Goal: Information Seeking & Learning: Learn about a topic

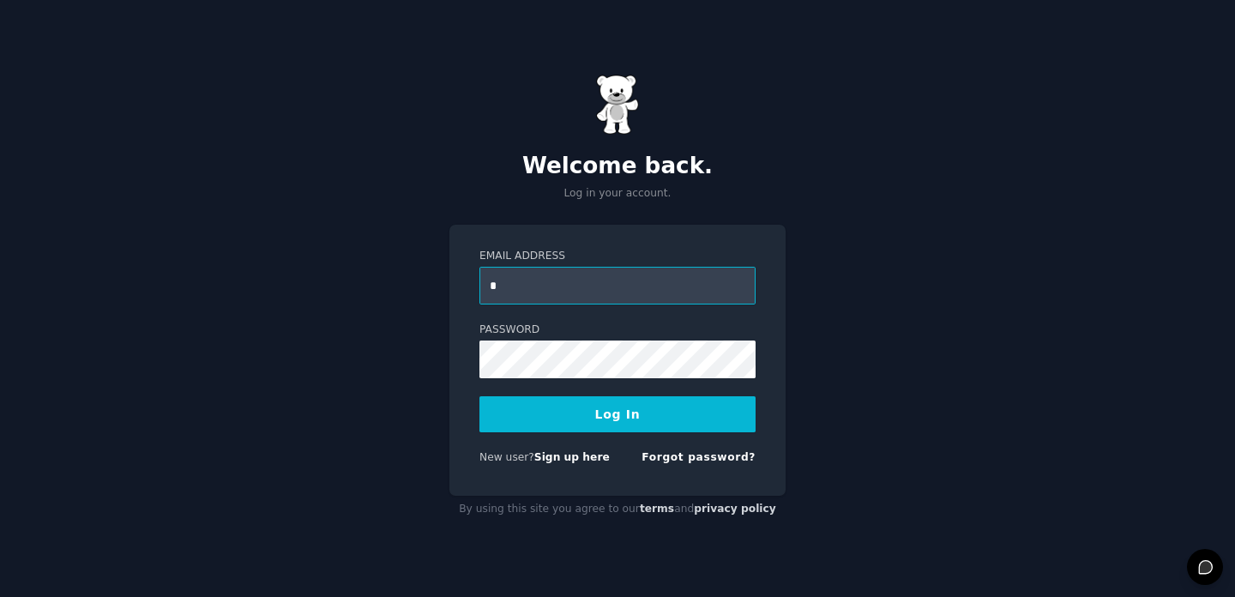
type input "**********"
click at [604, 416] on button "Log In" at bounding box center [618, 414] width 276 height 36
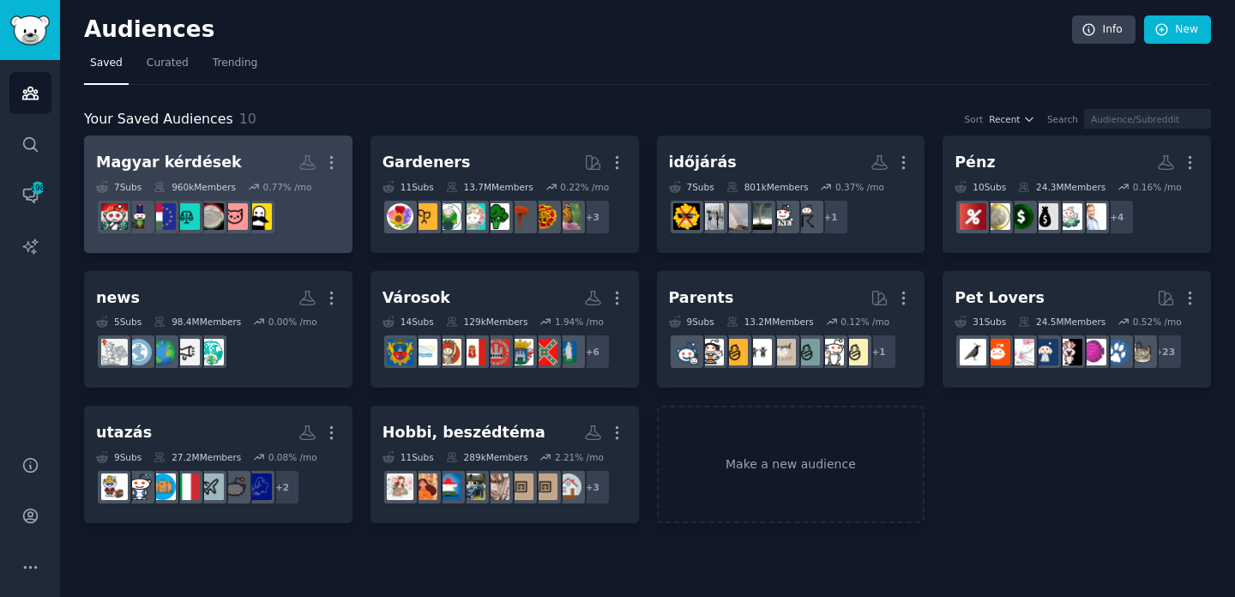
click at [168, 142] on link "Magyar kérdések More 7 Sub s 960k Members 0.77 % /mo" at bounding box center [218, 195] width 269 height 118
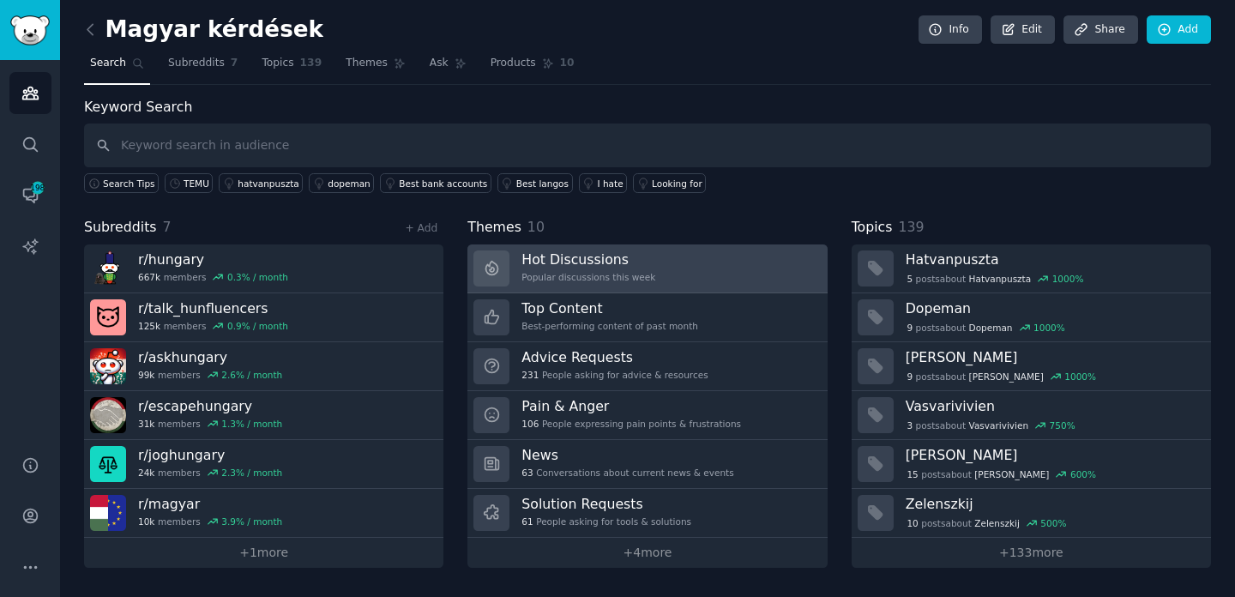
click at [586, 273] on div "Popular discussions this week" at bounding box center [589, 277] width 134 height 12
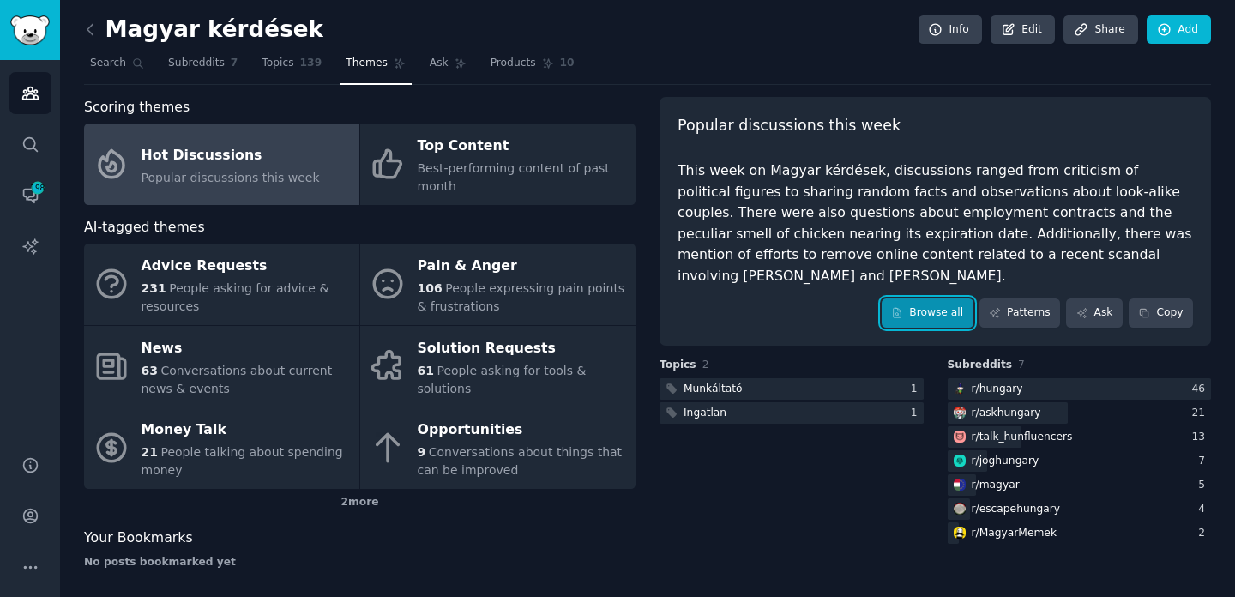
click at [945, 299] on link "Browse all" at bounding box center [928, 313] width 92 height 29
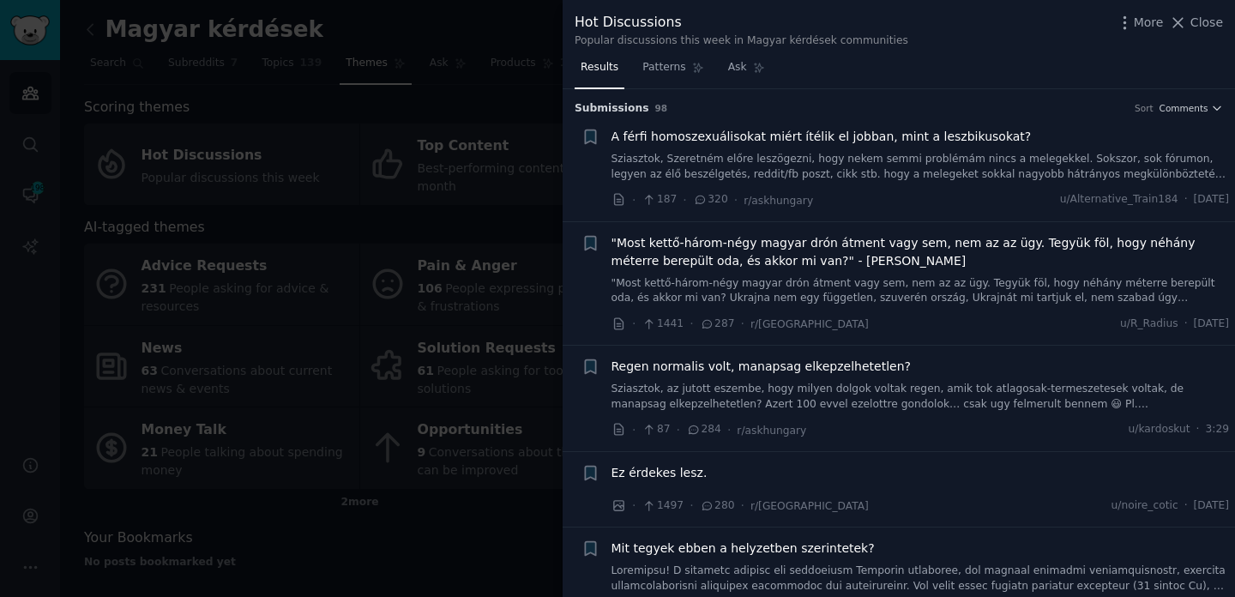
click at [1148, 401] on link "Sziasztok, az jutott eszembe, hogy milyen dolgok voltak regen, amik tok atlagos…" at bounding box center [921, 397] width 619 height 30
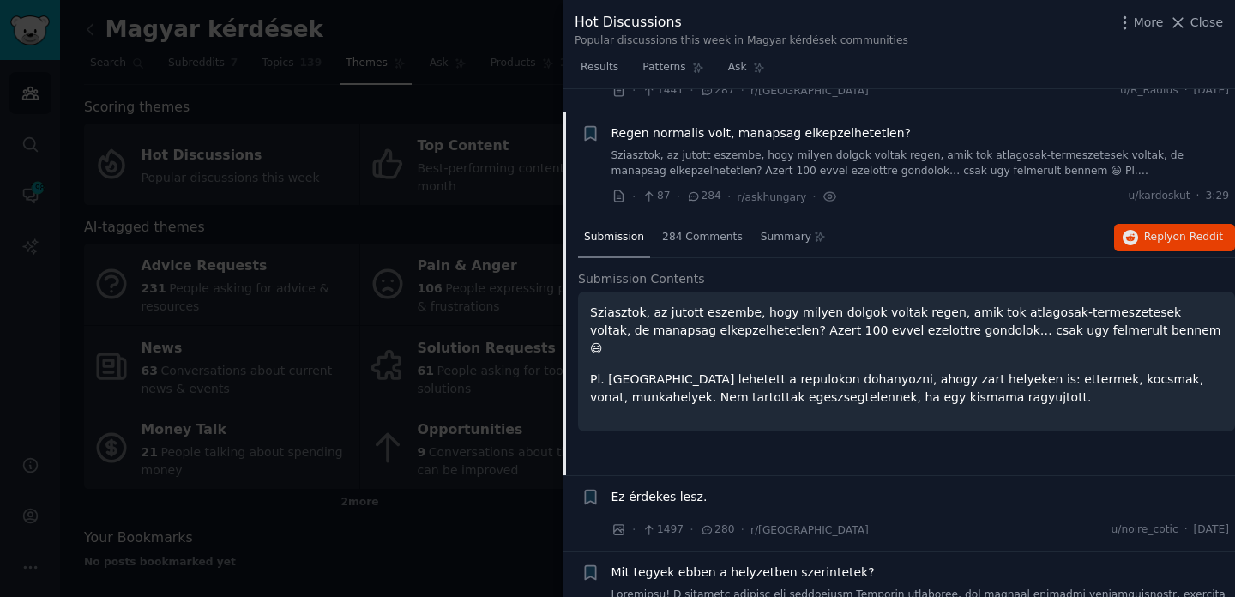
scroll to position [257, 0]
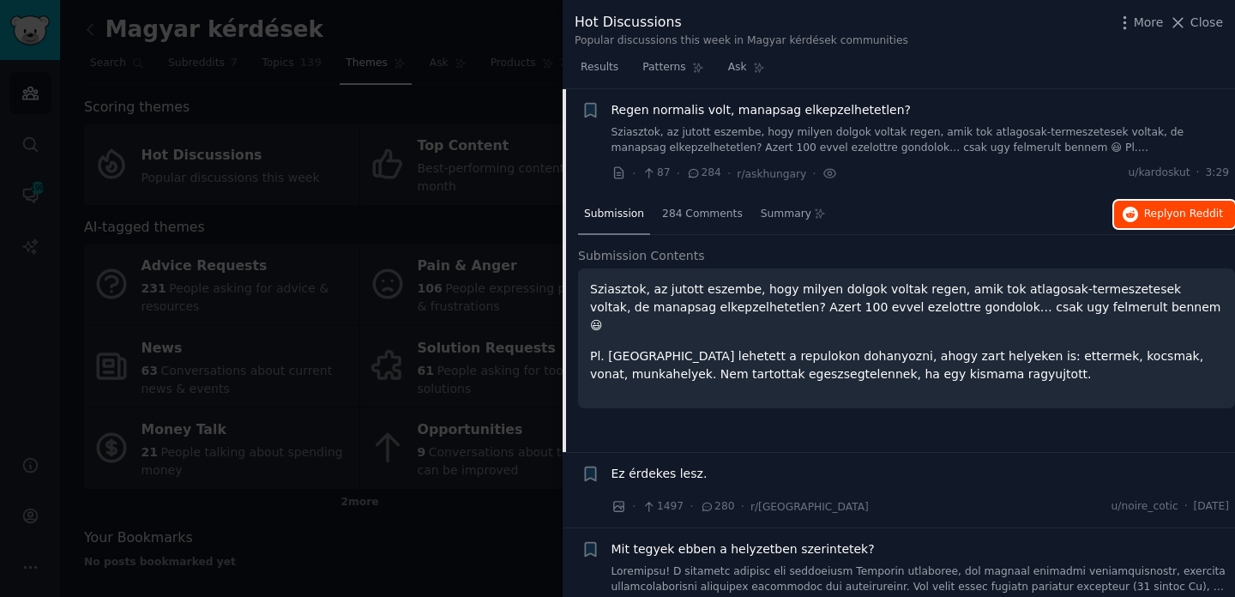
click at [1151, 214] on span "Reply on Reddit" at bounding box center [1183, 214] width 79 height 15
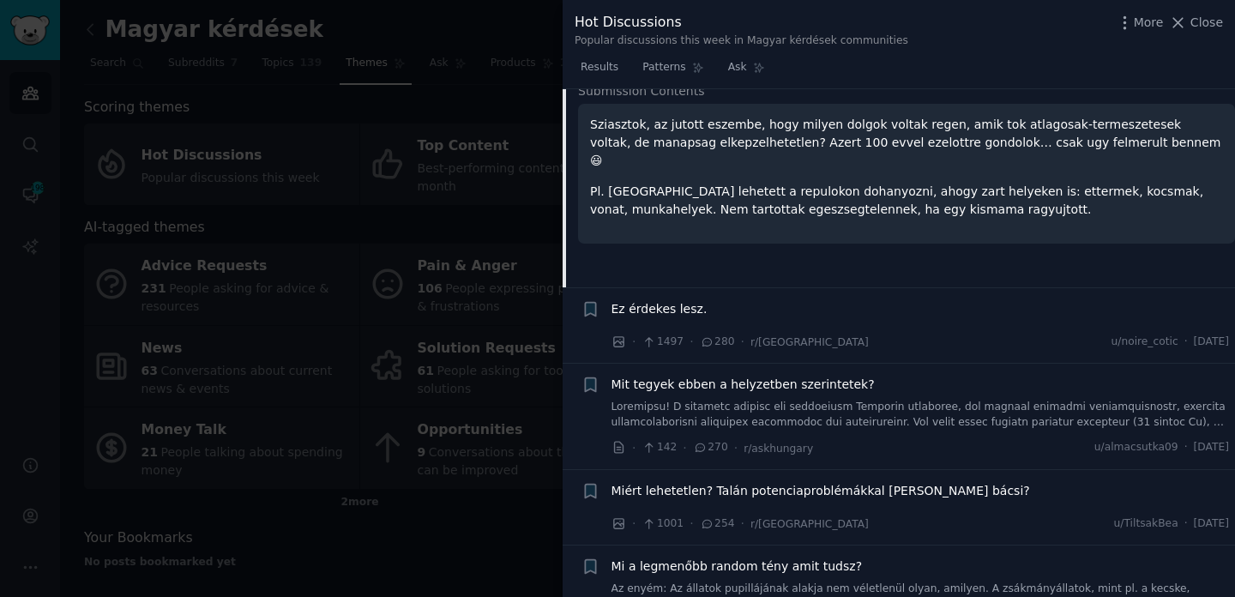
scroll to position [428, 0]
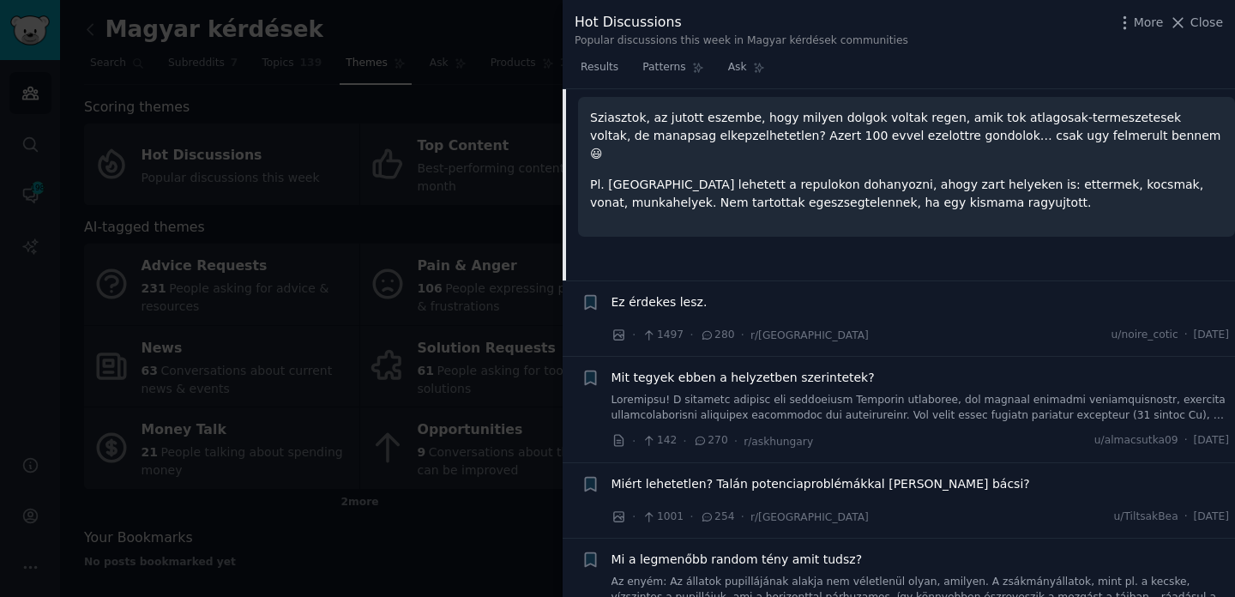
click at [686, 304] on span "Ez érdekes lesz." at bounding box center [660, 302] width 96 height 18
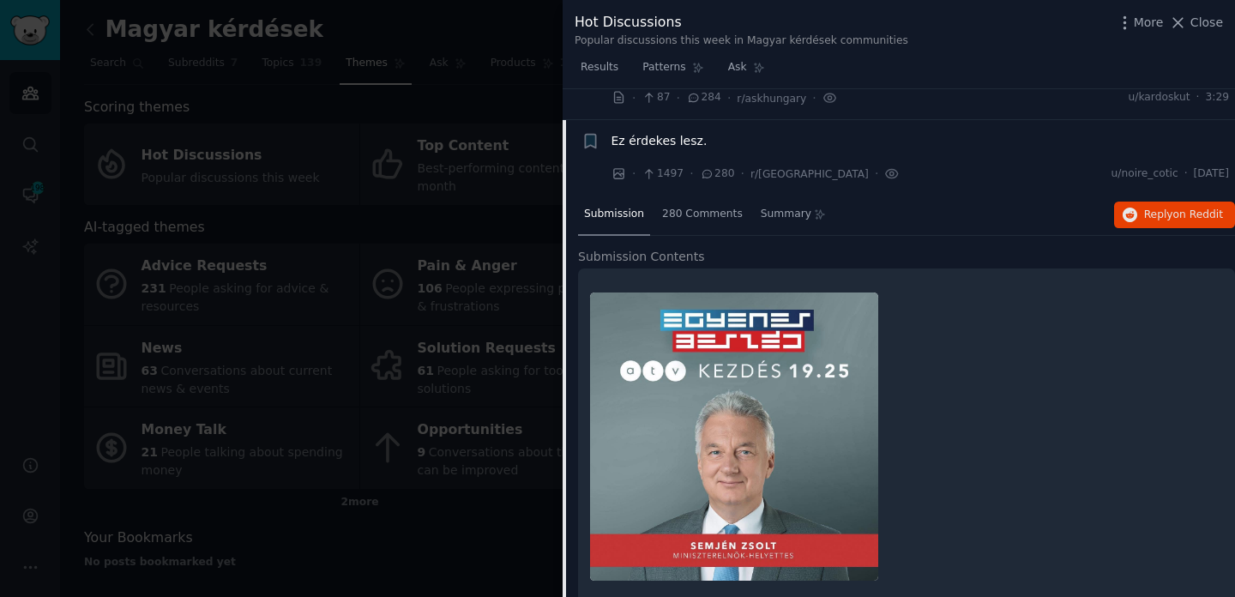
scroll to position [322, 0]
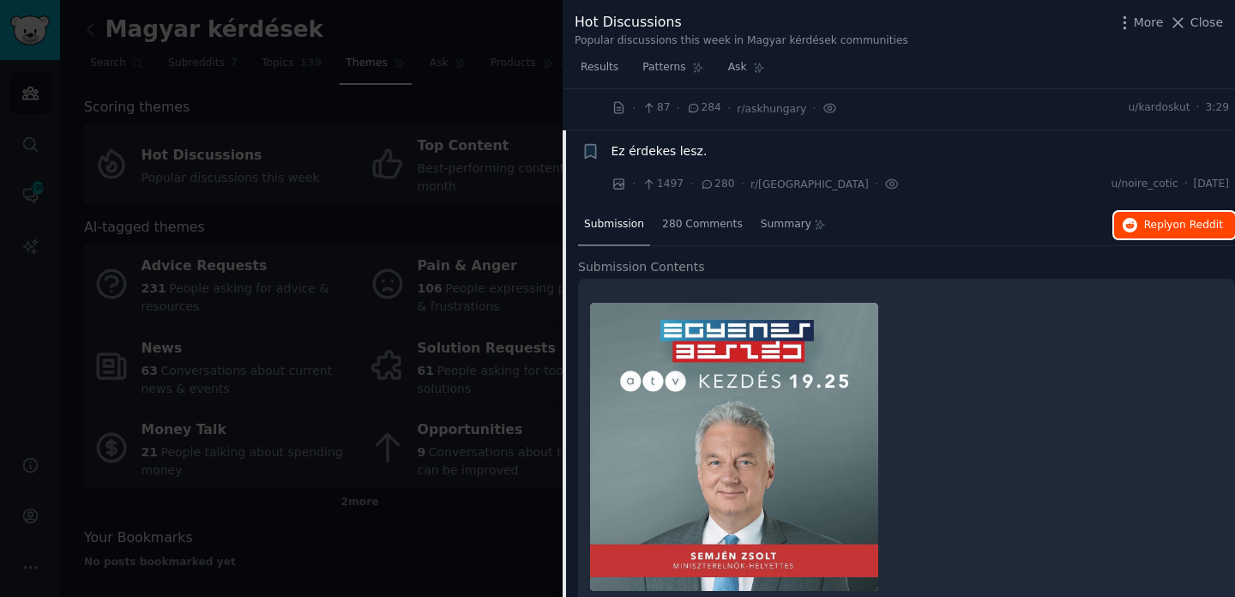
click at [1155, 220] on span "Reply on Reddit" at bounding box center [1183, 225] width 79 height 15
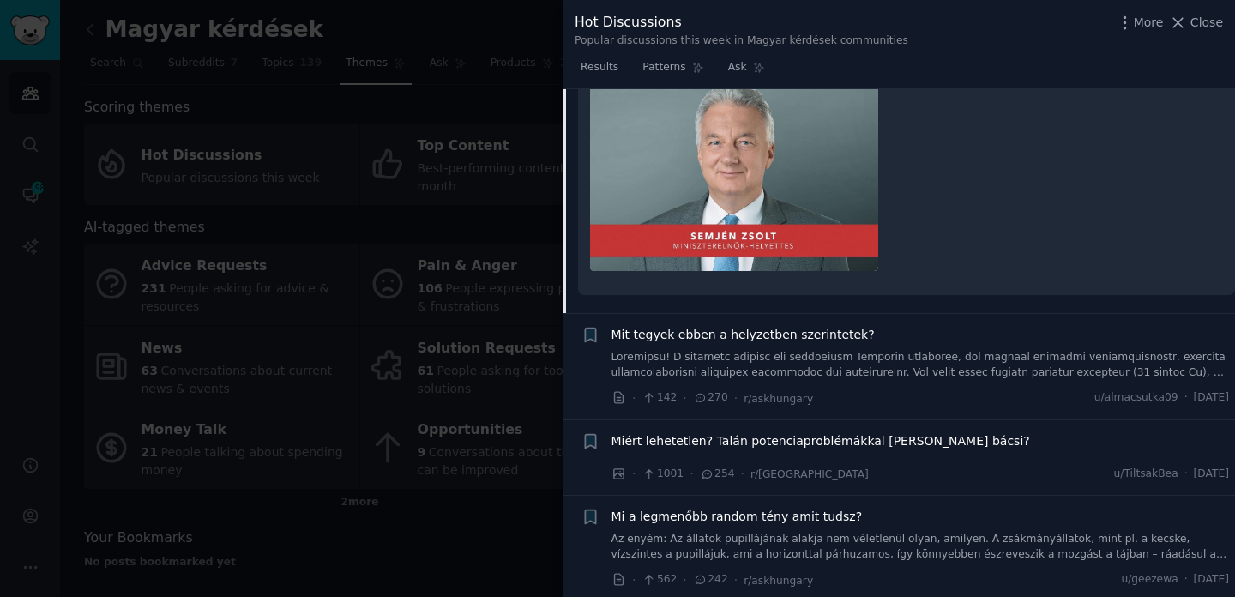
scroll to position [673, 0]
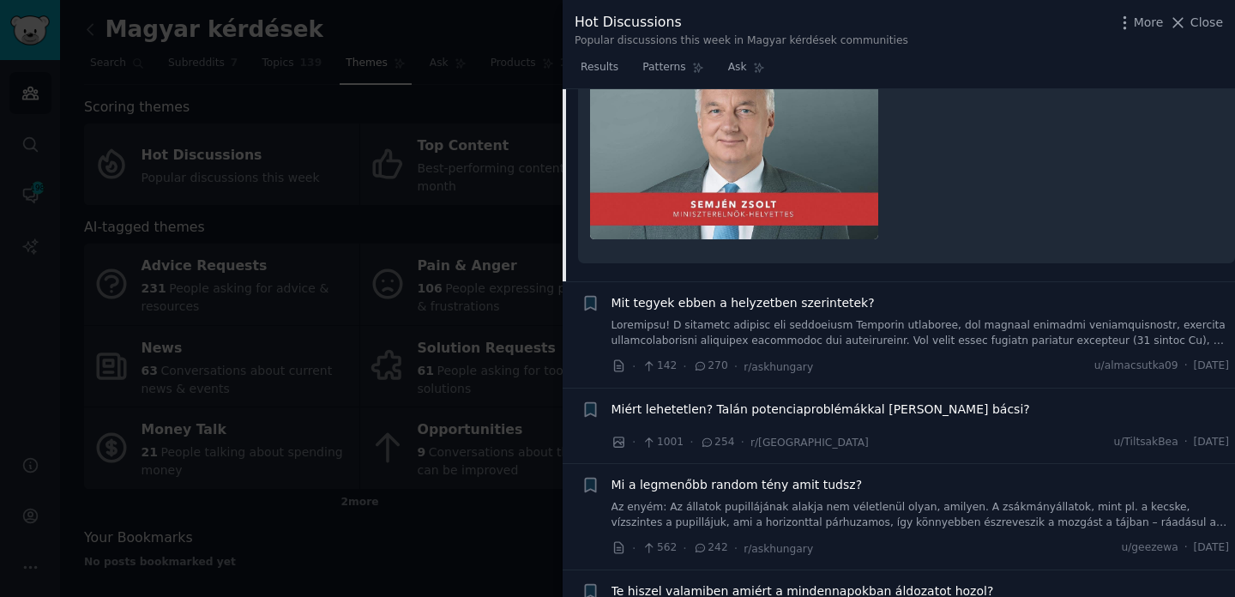
click at [804, 299] on span "Mit tegyek ebben a helyzetben szerintetek?" at bounding box center [743, 303] width 263 height 18
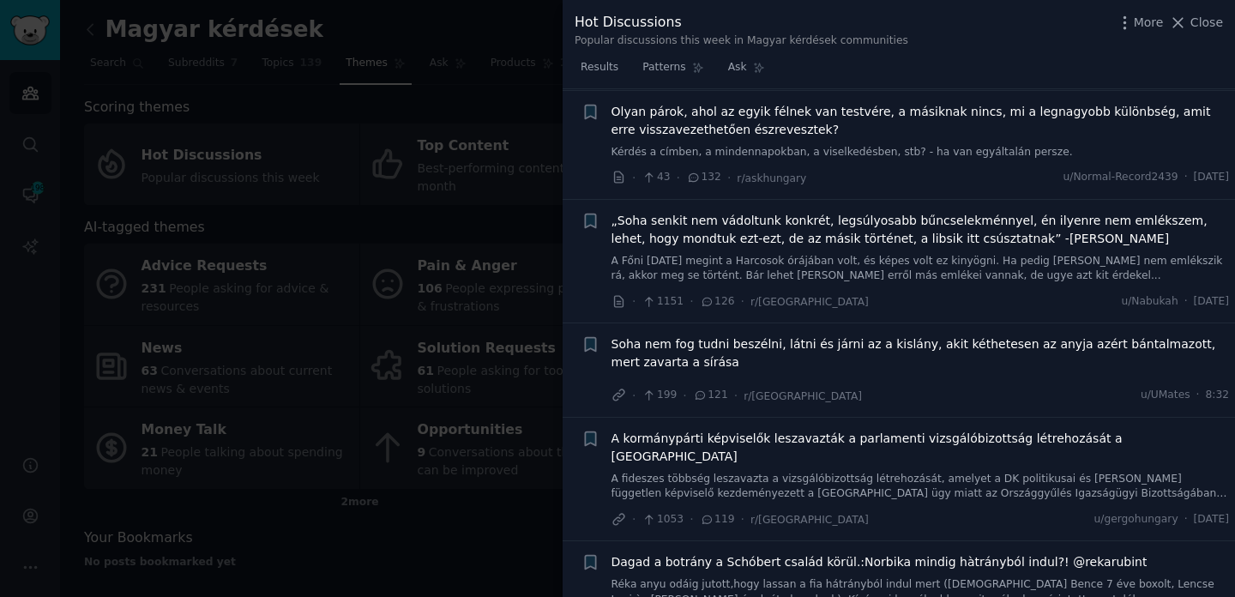
scroll to position [1725, 0]
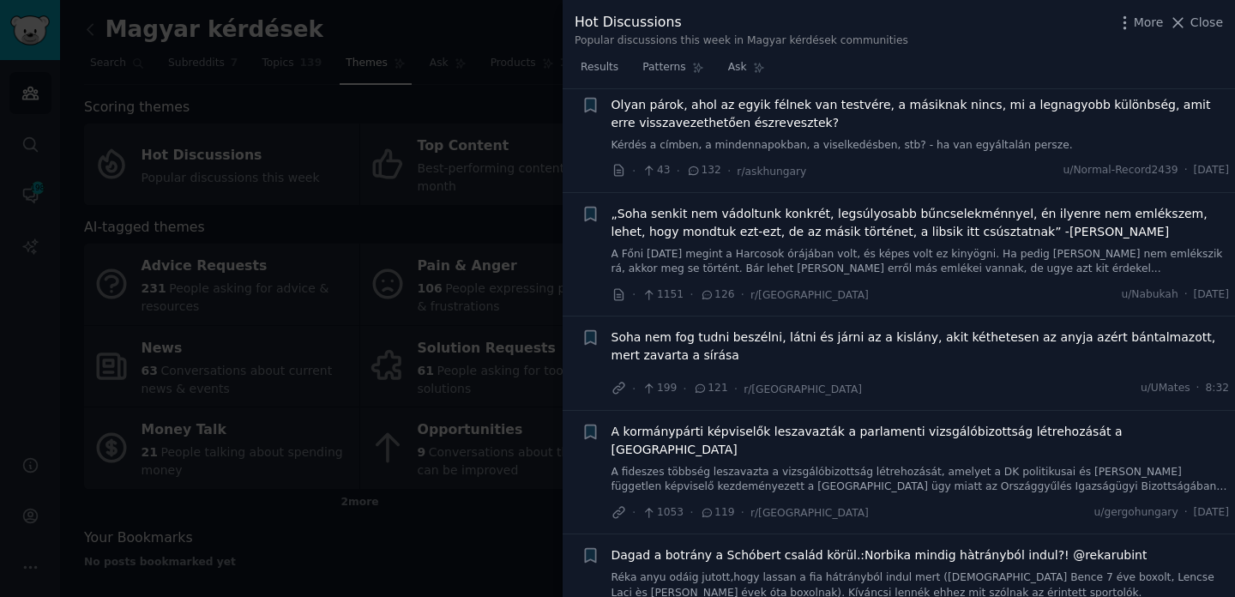
click at [472, 517] on div at bounding box center [617, 298] width 1235 height 597
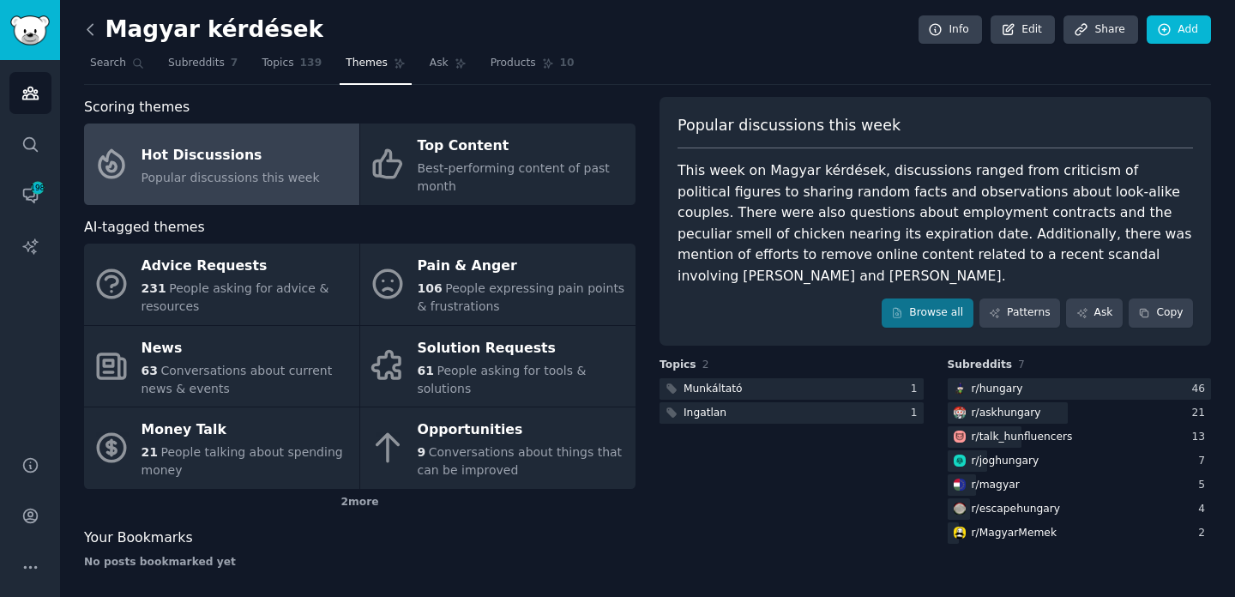
click at [95, 33] on icon at bounding box center [91, 30] width 18 height 18
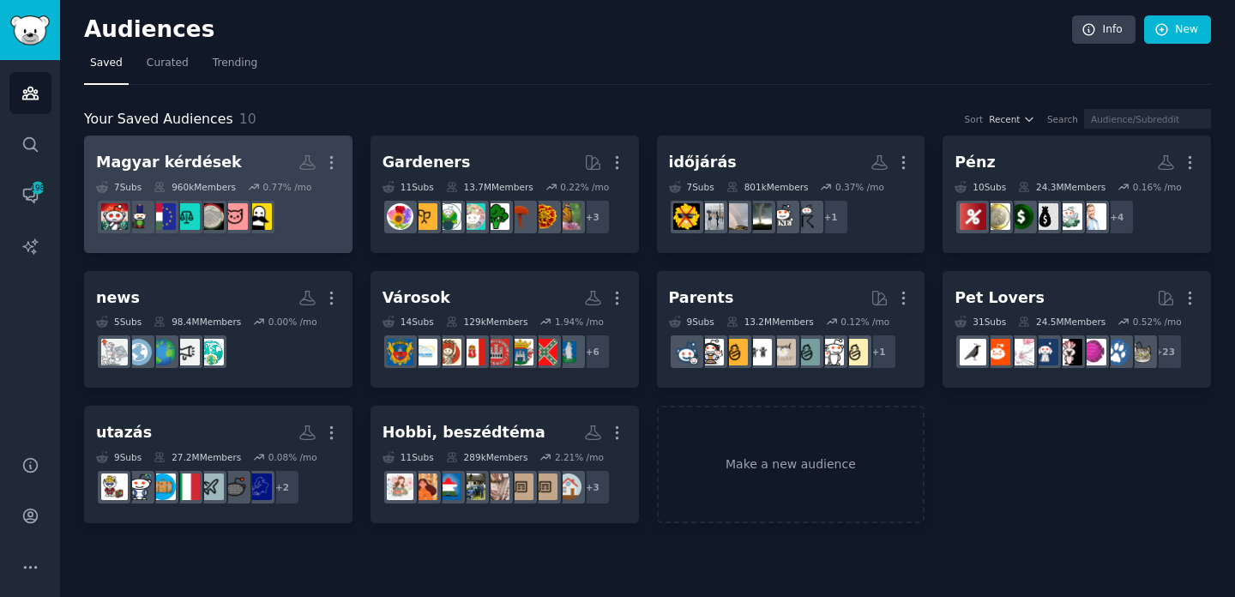
click at [247, 165] on h2 "Magyar kérdések More" at bounding box center [218, 163] width 245 height 30
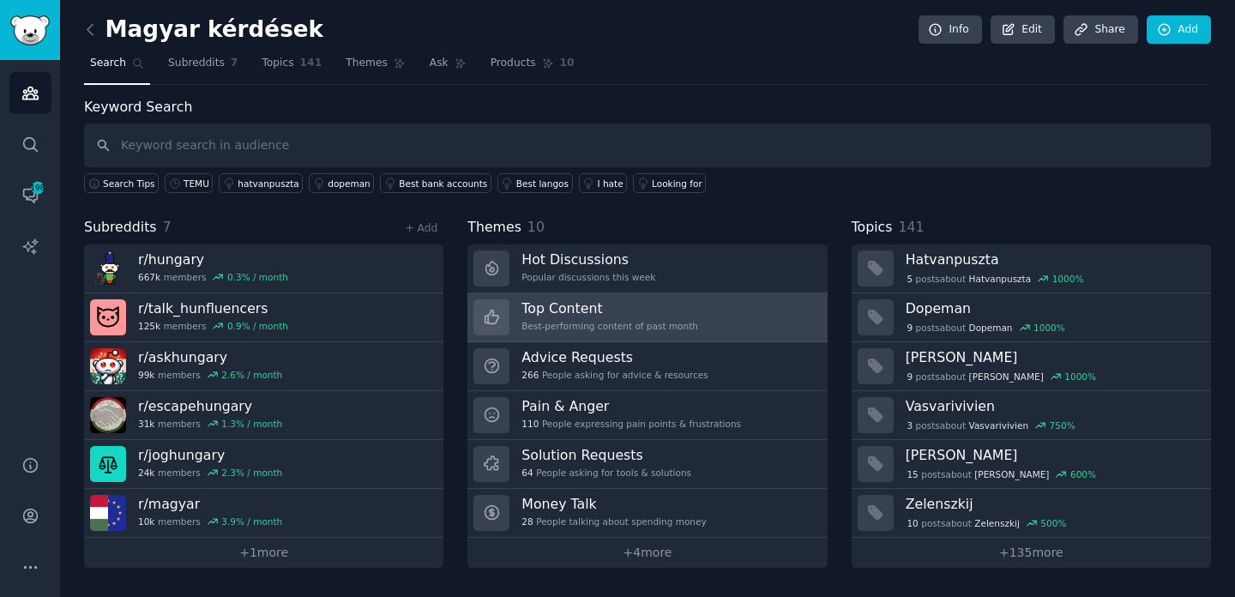
click at [571, 300] on h3 "Top Content" at bounding box center [610, 308] width 177 height 18
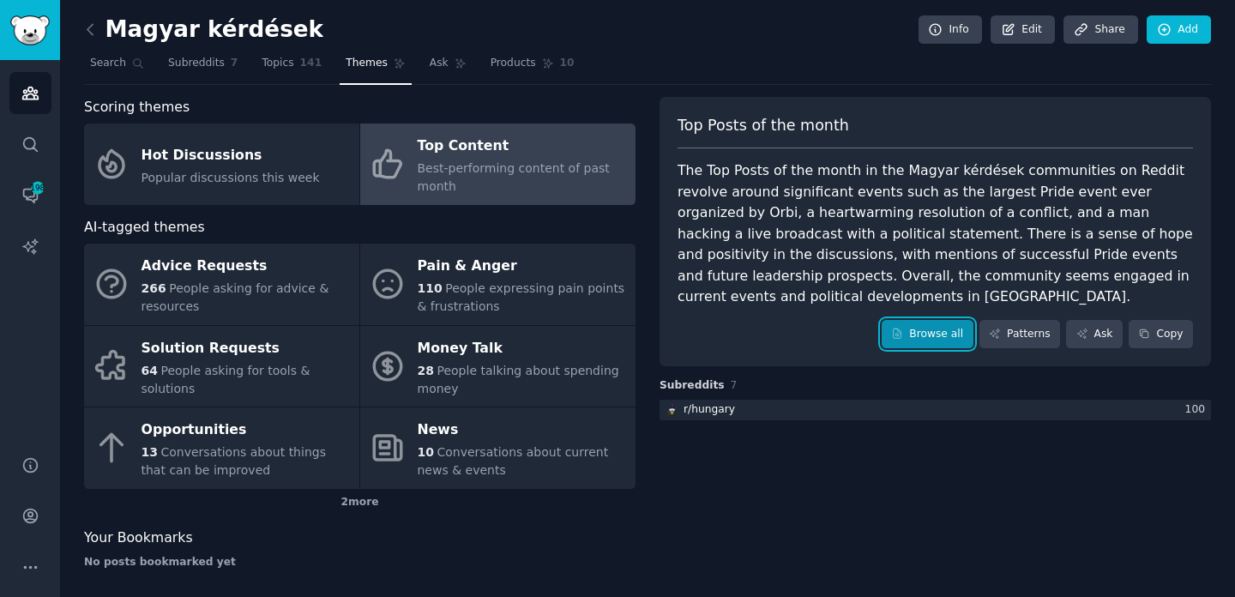
click at [907, 342] on link "Browse all" at bounding box center [928, 334] width 92 height 29
